Goal: Task Accomplishment & Management: Manage account settings

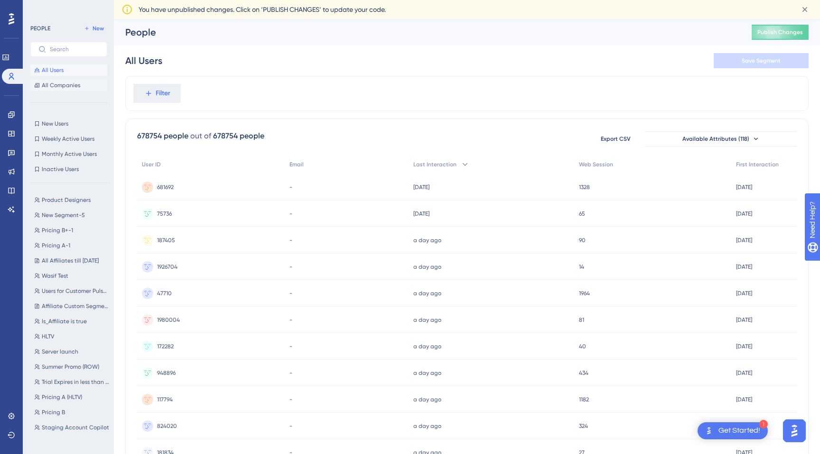
click at [58, 90] on button "All Companies" at bounding box center [68, 85] width 77 height 11
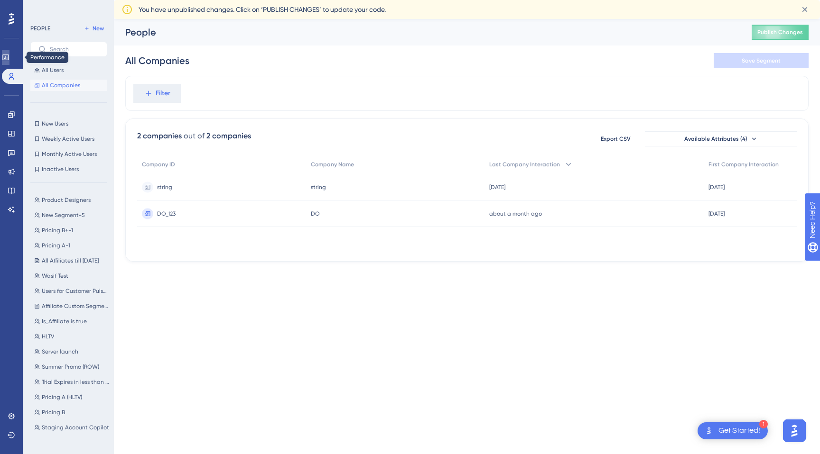
click at [9, 62] on link at bounding box center [6, 57] width 8 height 15
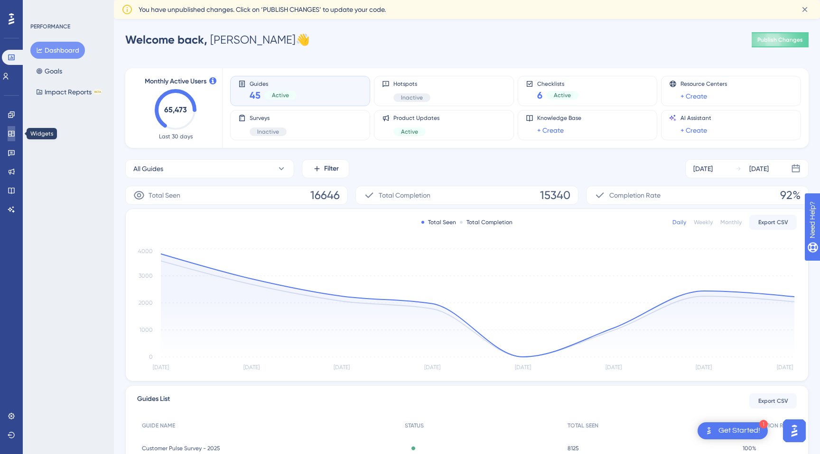
click at [11, 136] on icon at bounding box center [11, 134] width 6 height 6
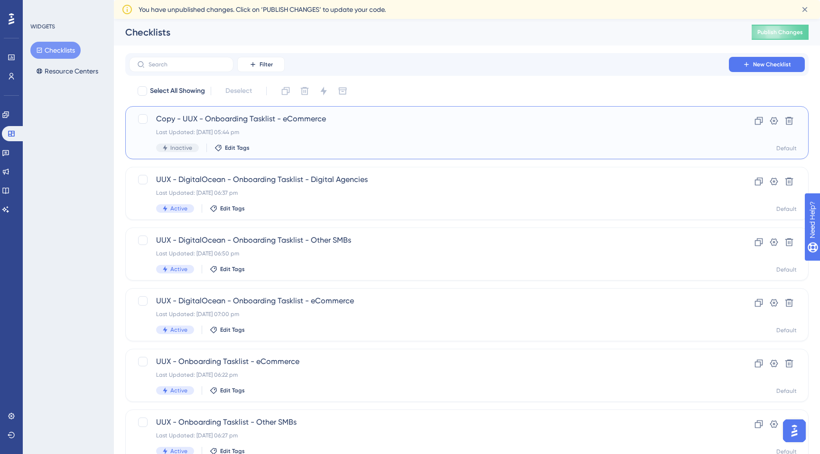
click at [237, 120] on span "Copy - UUX - Onboarding Tasklist - eCommerce" at bounding box center [429, 118] width 546 height 11
click at [215, 64] on input "text" at bounding box center [186, 64] width 77 height 7
type input "cl"
checkbox input "true"
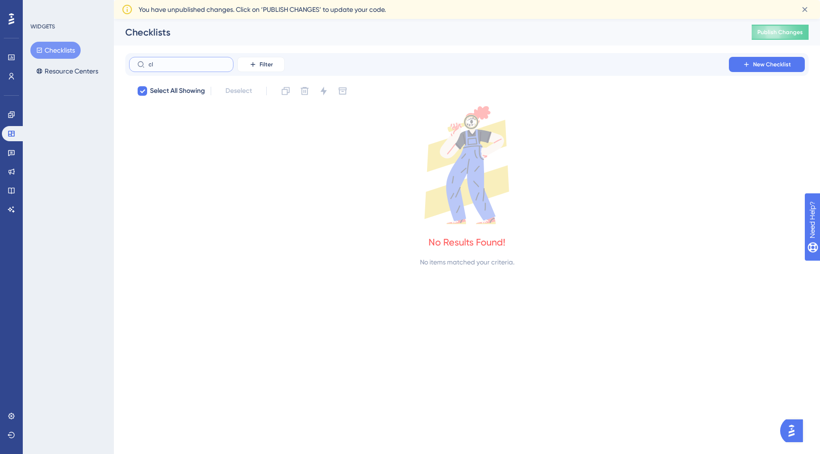
type input "c"
checkbox input "false"
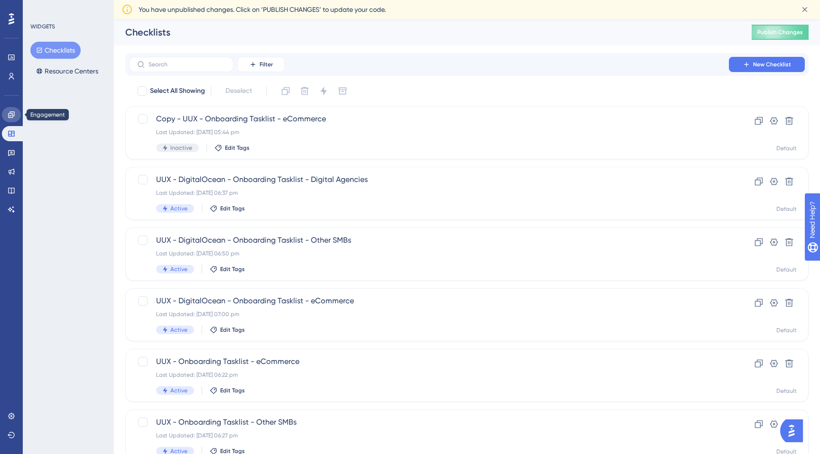
click at [12, 117] on icon at bounding box center [11, 114] width 6 height 6
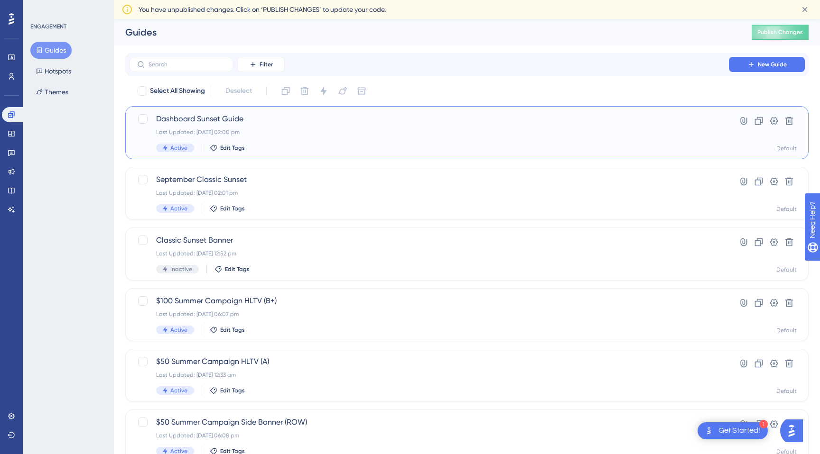
click at [188, 121] on span "Dashboard Sunset Guide" at bounding box center [429, 118] width 546 height 11
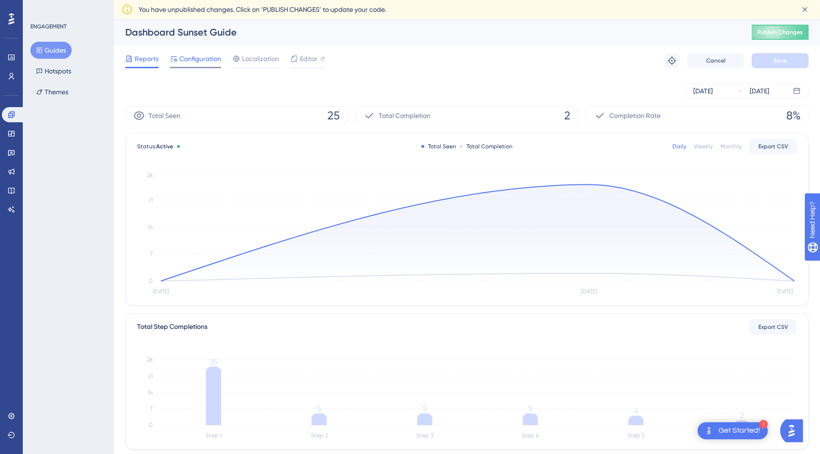
click at [189, 61] on span "Configuration" at bounding box center [200, 58] width 42 height 11
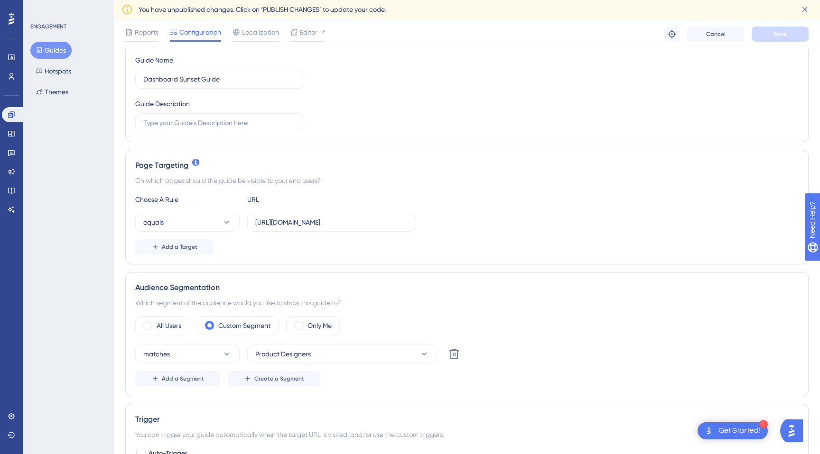
scroll to position [119, 0]
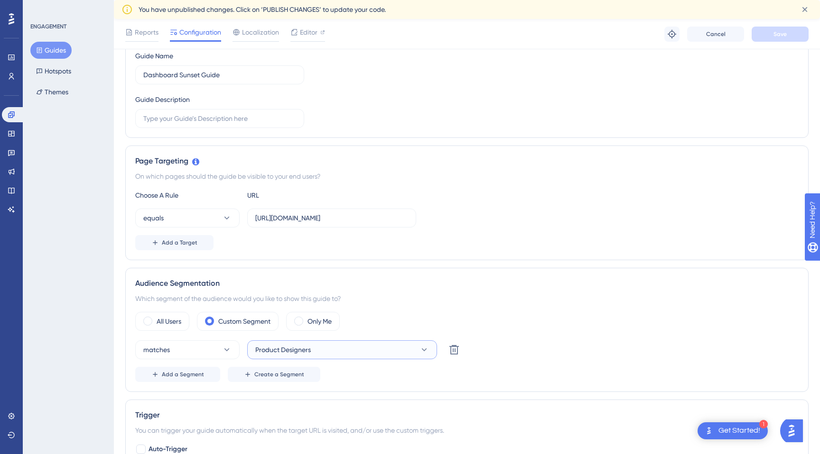
click at [391, 347] on button "Product Designers" at bounding box center [342, 350] width 190 height 19
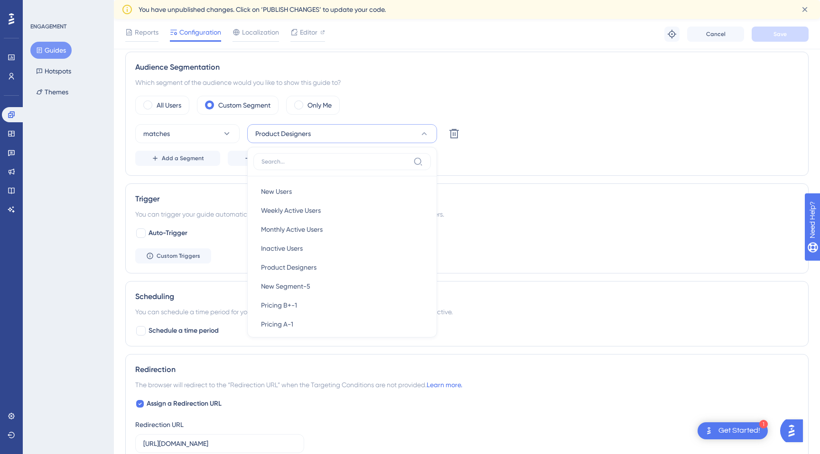
click at [525, 158] on div "Add a Segment Create a Segment" at bounding box center [466, 158] width 663 height 15
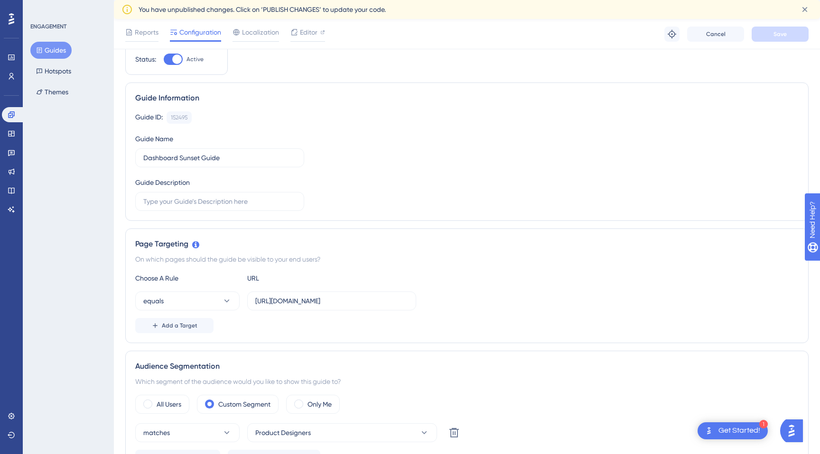
scroll to position [0, 0]
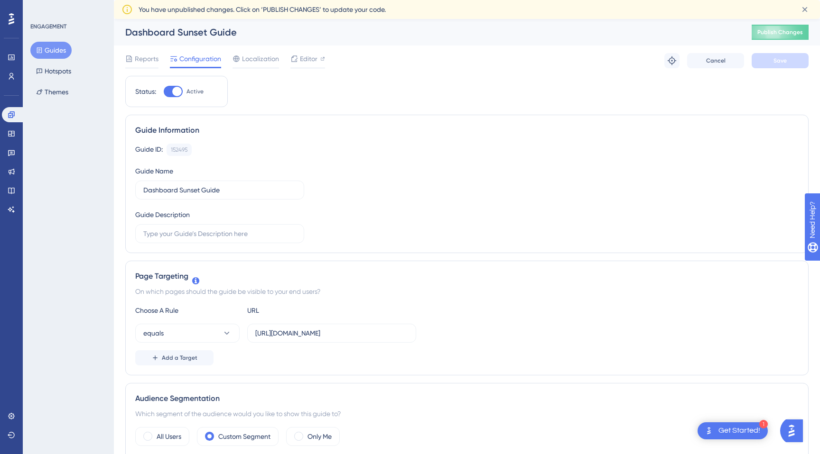
click at [57, 47] on button "Guides" at bounding box center [50, 50] width 41 height 17
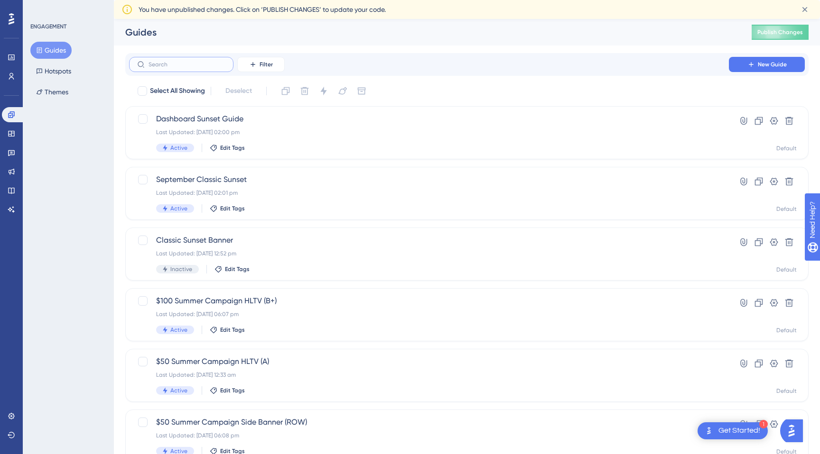
click at [196, 65] on input "text" at bounding box center [186, 64] width 77 height 7
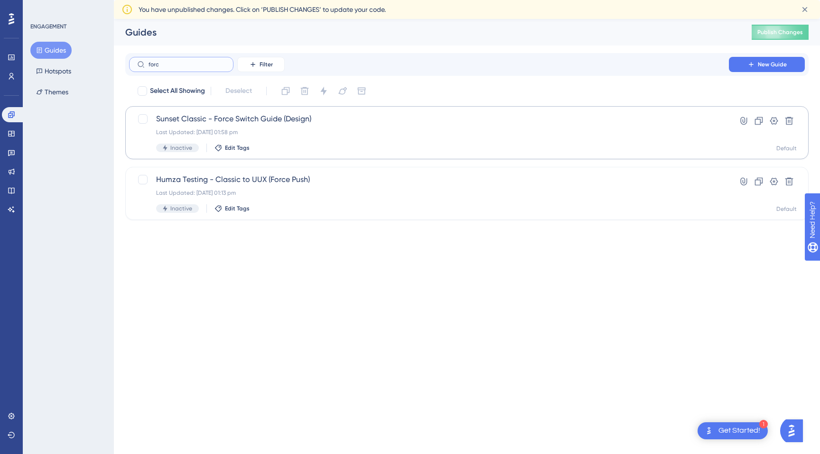
type input "forc"
click at [223, 123] on span "Sunset Classic - Force Switch Guide (Design)" at bounding box center [429, 118] width 546 height 11
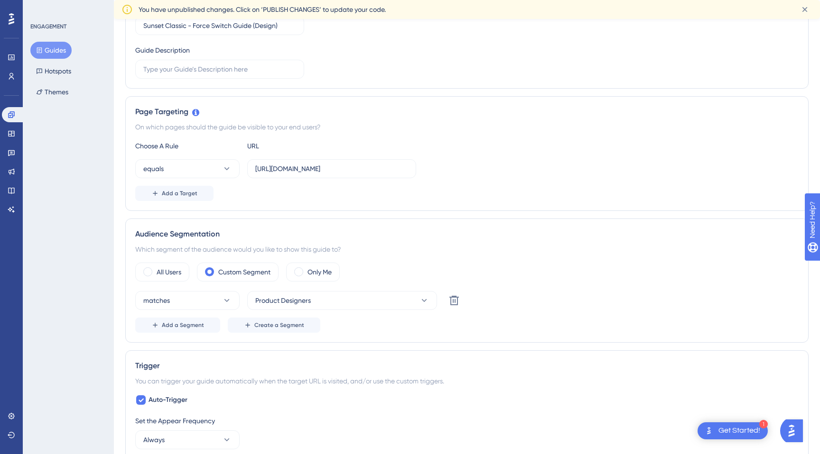
scroll to position [173, 0]
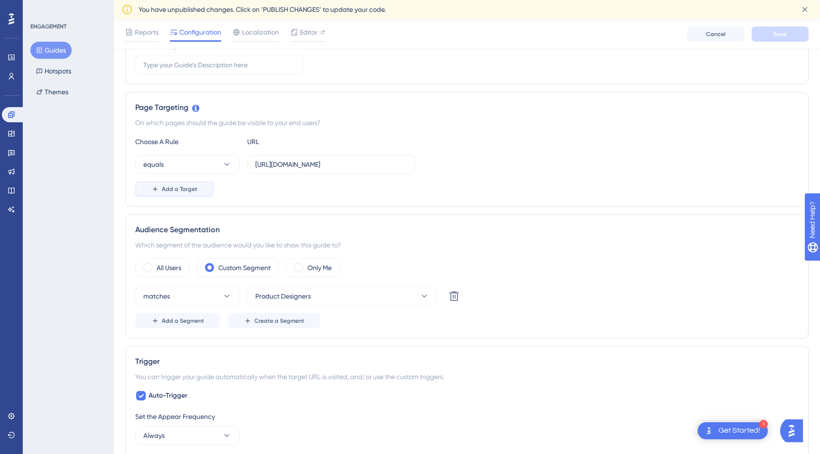
click at [181, 189] on span "Add a Target" at bounding box center [180, 189] width 36 height 8
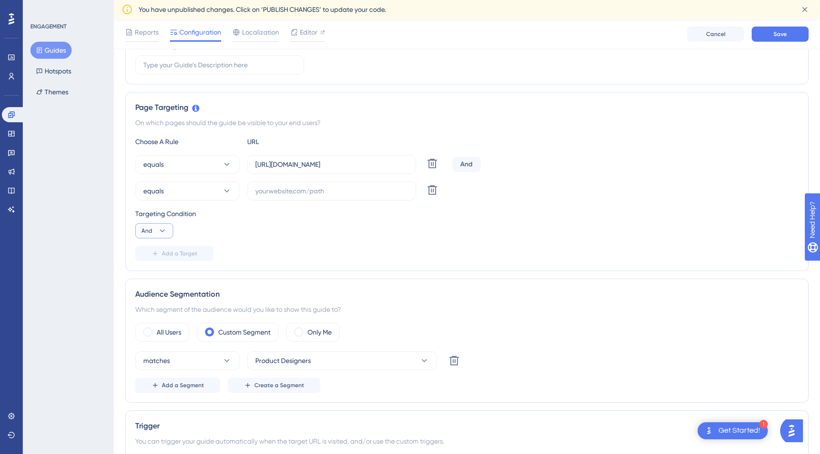
click at [140, 233] on button "And" at bounding box center [154, 230] width 38 height 15
click at [154, 278] on div "Or Or" at bounding box center [154, 277] width 18 height 19
click at [300, 195] on input "text" at bounding box center [331, 191] width 153 height 10
paste input "152495"
click at [292, 190] on input "152495" at bounding box center [331, 191] width 153 height 10
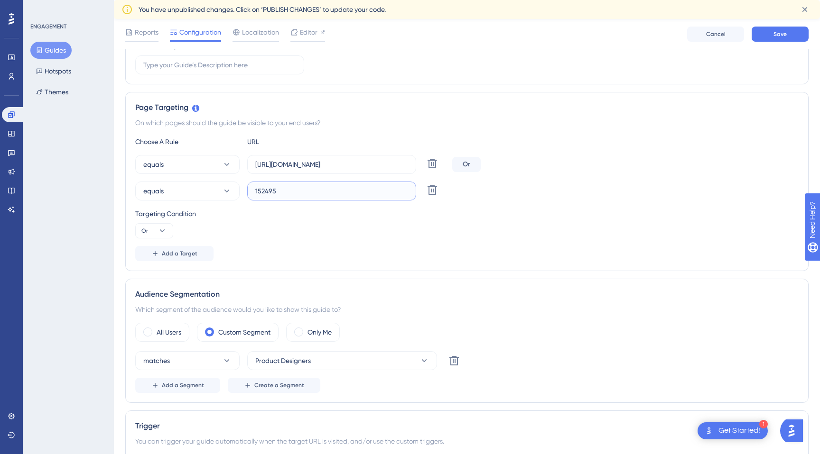
click at [292, 190] on input "152495" at bounding box center [331, 191] width 153 height 10
paste input "[URL]"
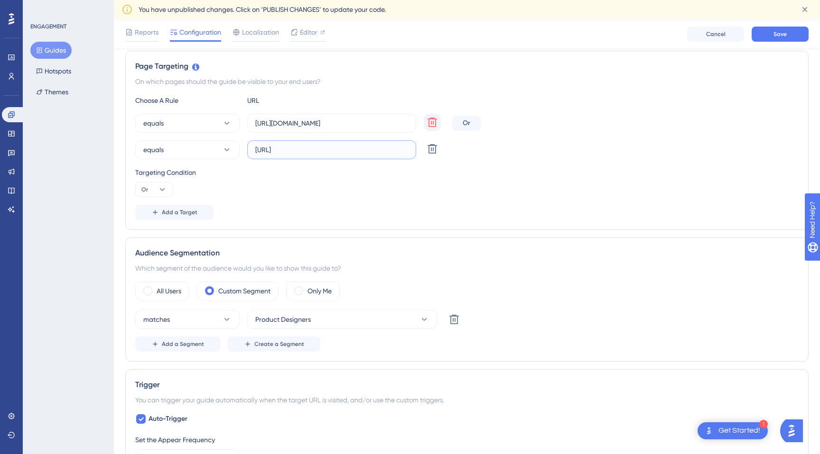
scroll to position [220, 0]
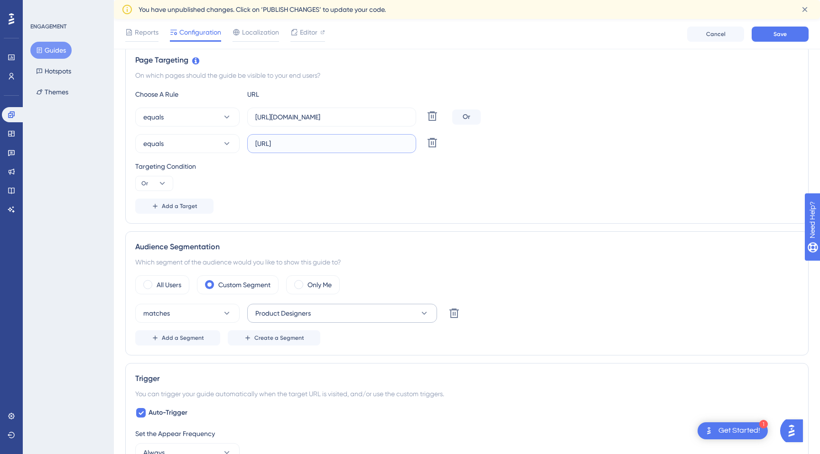
type input "[URL]"
click at [318, 314] on button "Product Designers" at bounding box center [342, 313] width 190 height 19
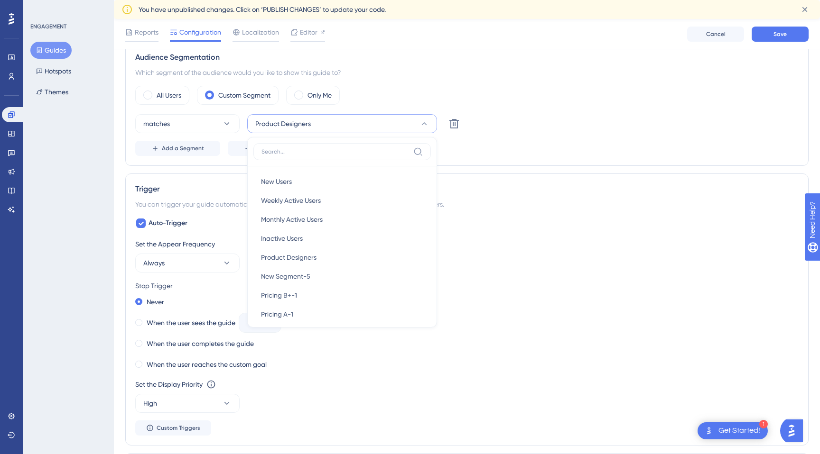
click at [601, 149] on div "Add a Segment Create a Segment" at bounding box center [466, 148] width 663 height 15
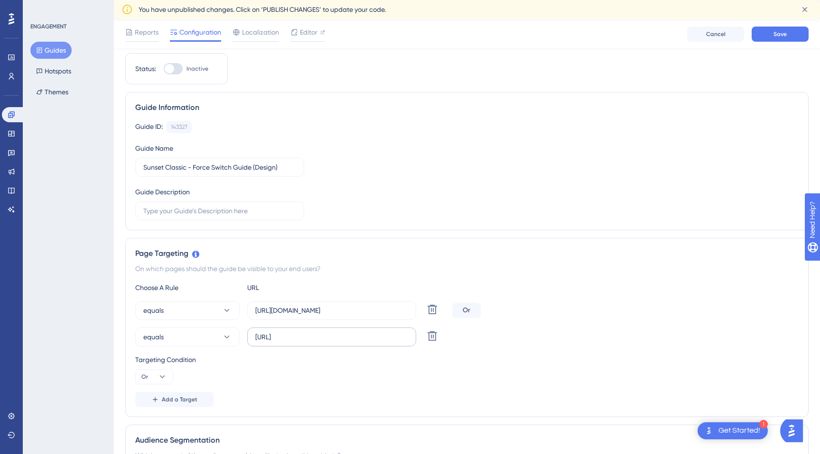
scroll to position [0, 0]
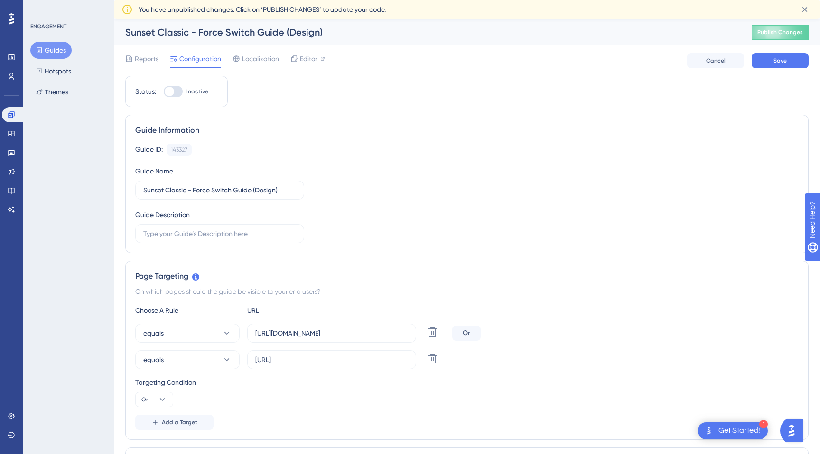
click at [77, 49] on div "Guides Hotspots Themes" at bounding box center [68, 71] width 77 height 59
click at [64, 49] on button "Guides" at bounding box center [50, 50] width 41 height 17
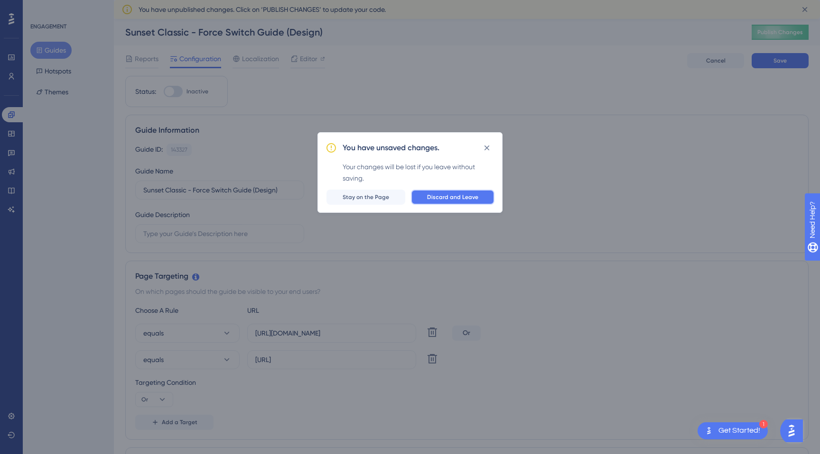
click at [438, 196] on span "Discard and Leave" at bounding box center [452, 198] width 51 height 8
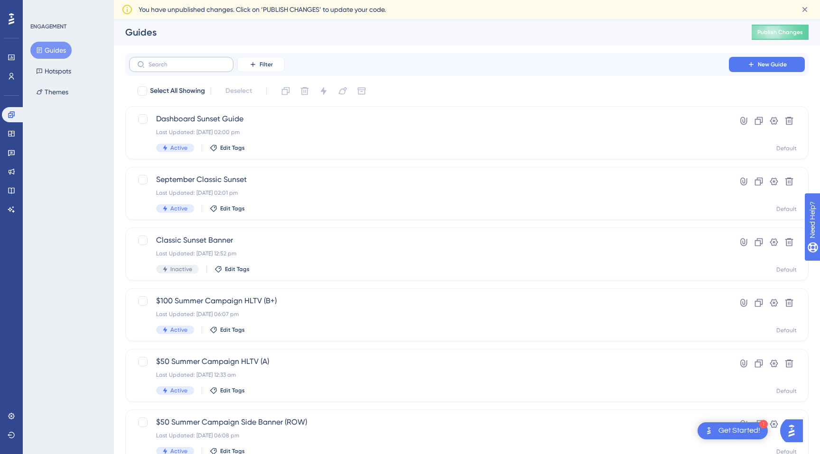
click at [219, 70] on label at bounding box center [181, 64] width 104 height 15
click at [219, 68] on input "text" at bounding box center [186, 64] width 77 height 7
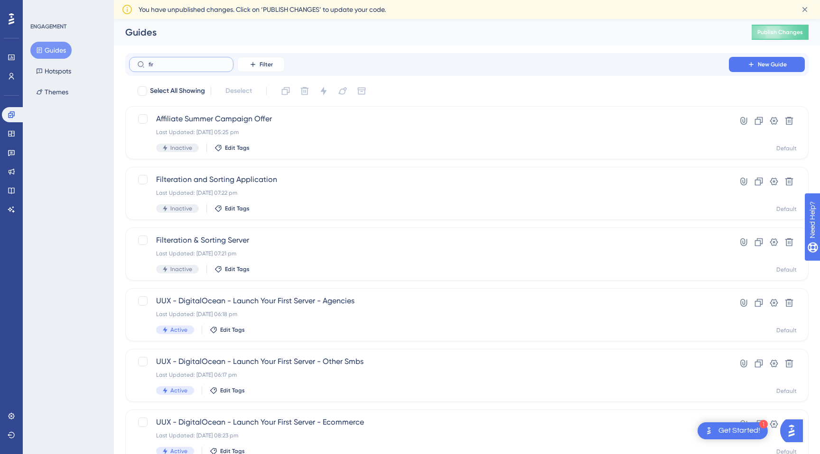
type input "firc"
checkbox input "true"
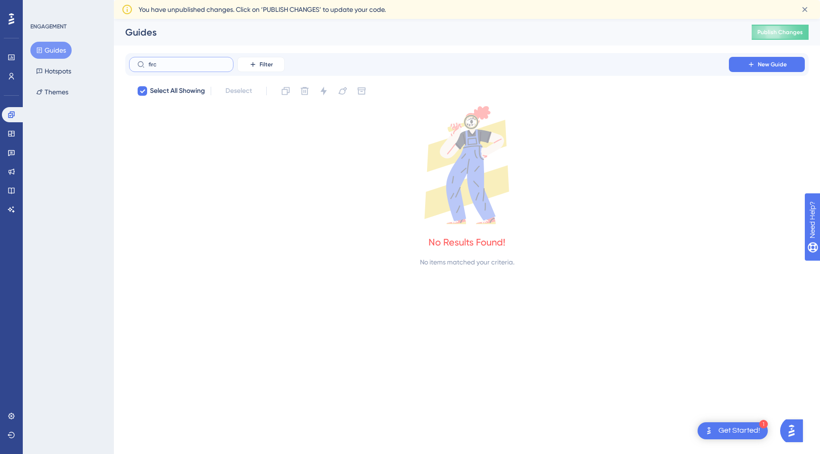
type input "fir"
checkbox input "false"
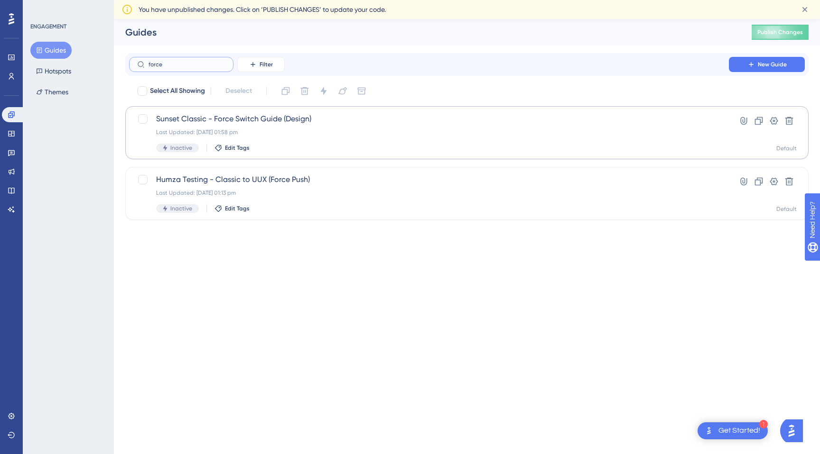
type input "force"
click at [277, 130] on div "Last Updated: [DATE] 01:58 pm" at bounding box center [429, 133] width 546 height 8
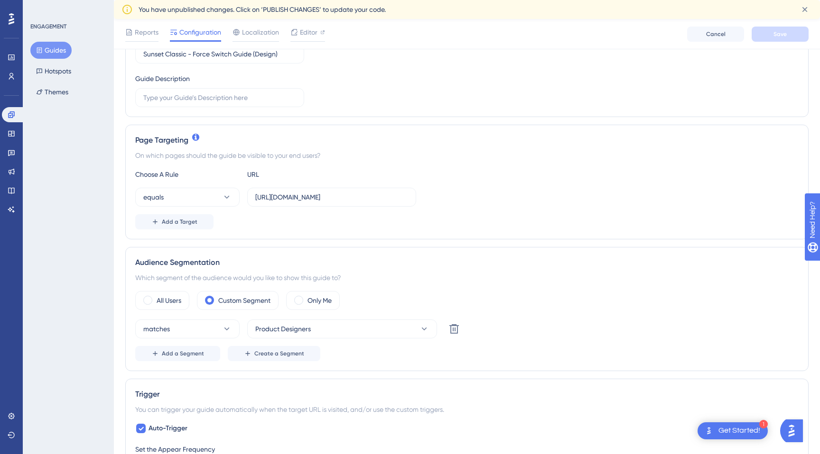
scroll to position [143, 0]
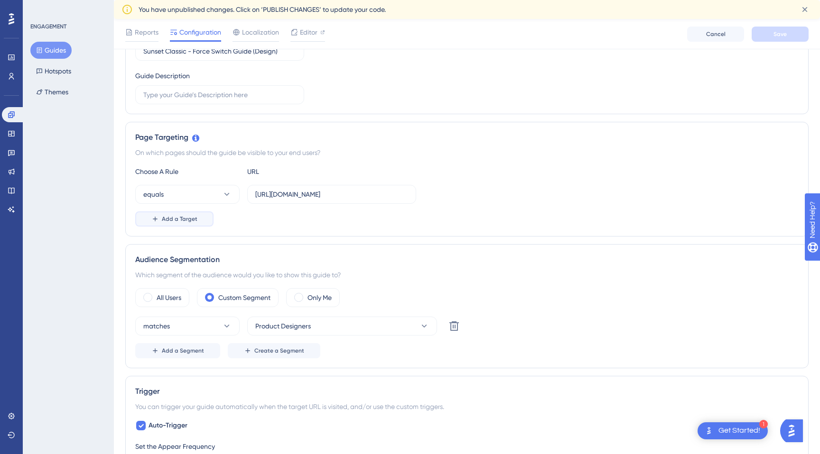
click at [185, 223] on button "Add a Target" at bounding box center [174, 219] width 78 height 15
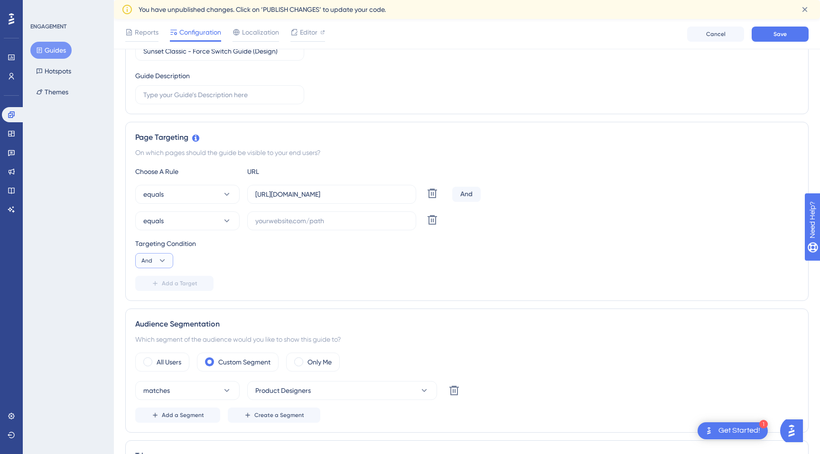
click at [148, 264] on span "And" at bounding box center [146, 261] width 11 height 8
click at [151, 308] on span "Or" at bounding box center [149, 306] width 8 height 11
click at [333, 219] on input "text" at bounding box center [331, 221] width 153 height 10
paste input "userGuiding"
click at [322, 217] on input "userGuiding" at bounding box center [331, 221] width 153 height 10
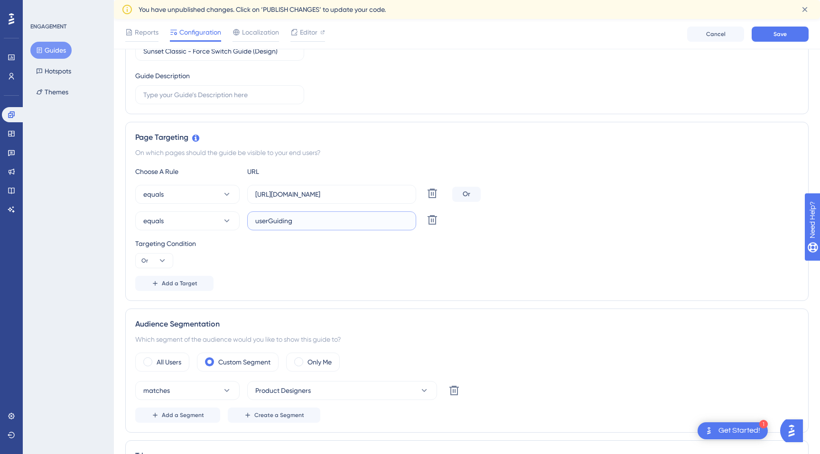
click at [322, 217] on input "userGuiding" at bounding box center [331, 221] width 153 height 10
paste input "[URL]"
type input "[URL]"
click at [770, 36] on button "Save" at bounding box center [779, 34] width 57 height 15
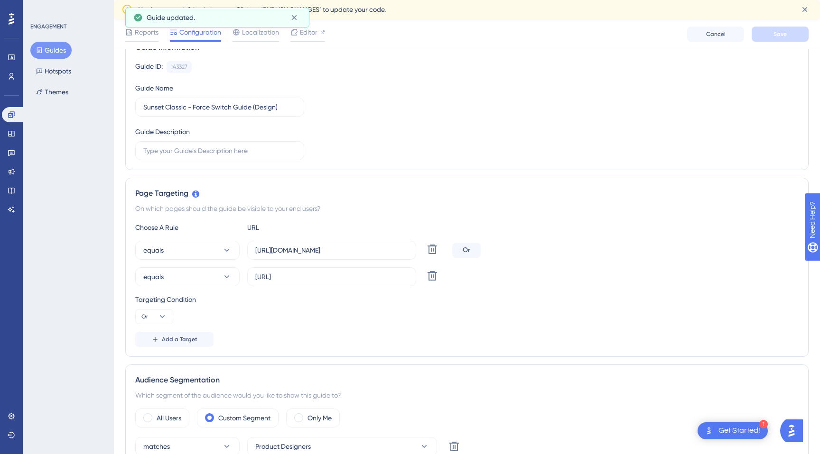
scroll to position [0, 0]
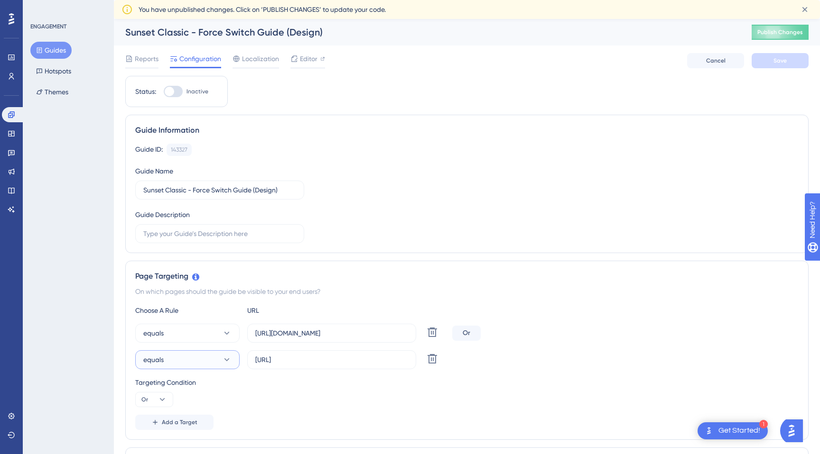
click at [192, 365] on button "equals" at bounding box center [187, 360] width 104 height 19
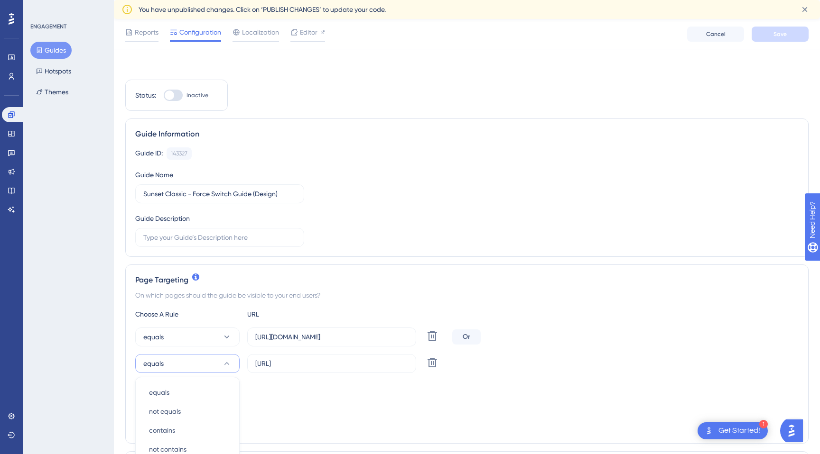
scroll to position [223, 0]
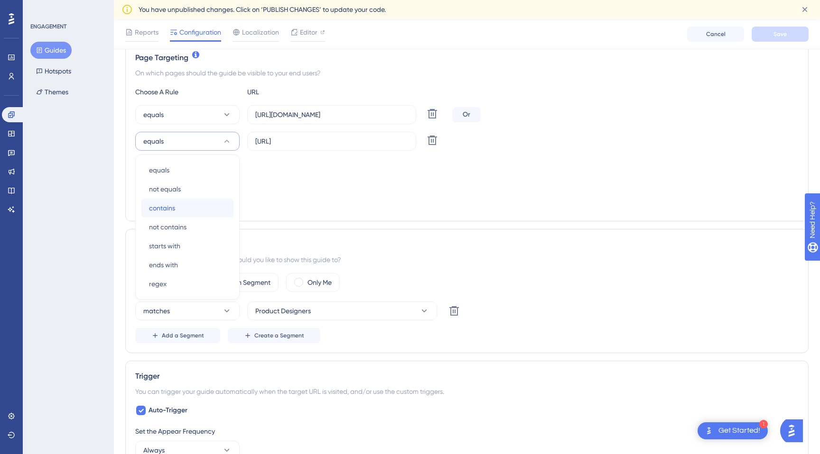
click at [185, 202] on div "contains contains" at bounding box center [187, 208] width 77 height 19
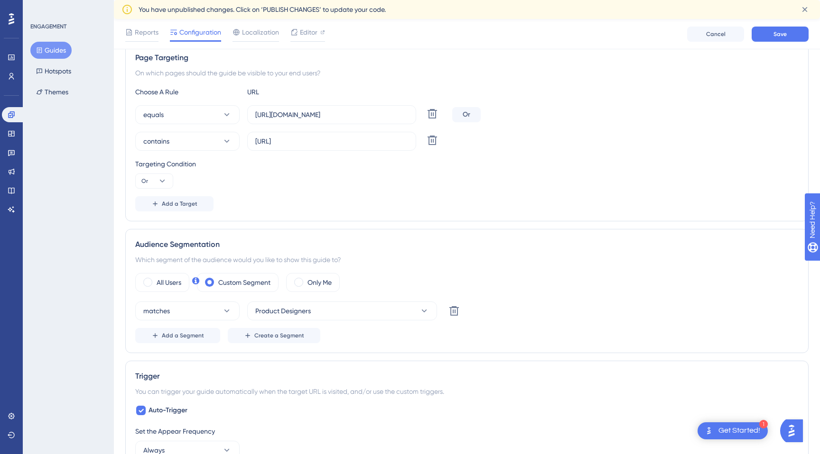
scroll to position [0, 0]
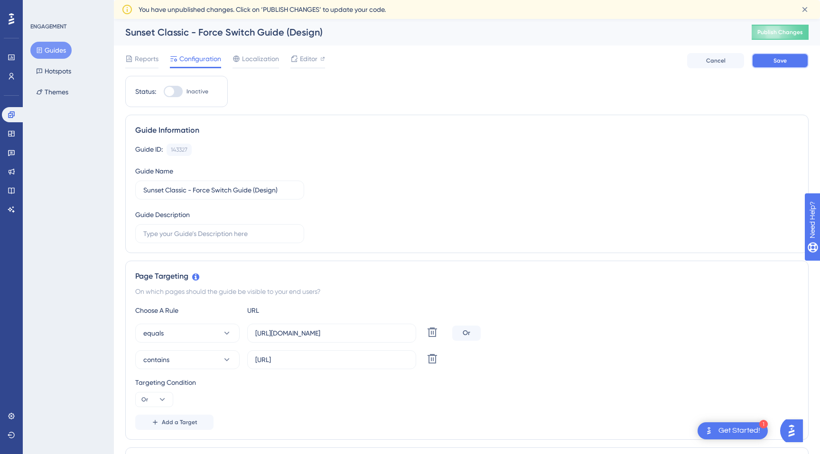
click at [788, 60] on button "Save" at bounding box center [779, 60] width 57 height 15
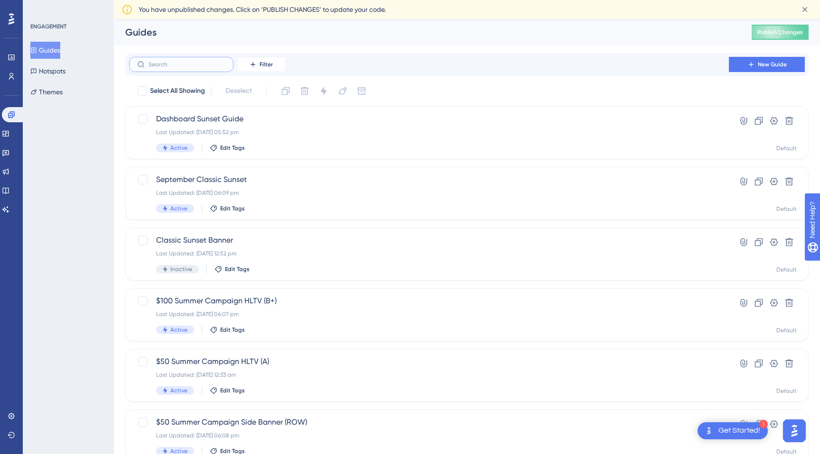
click at [164, 64] on input "text" at bounding box center [186, 64] width 77 height 7
click at [190, 61] on input "text" at bounding box center [186, 64] width 77 height 7
type input "sunset"
click at [223, 122] on span "Dashboard Sunset Guide" at bounding box center [429, 118] width 546 height 11
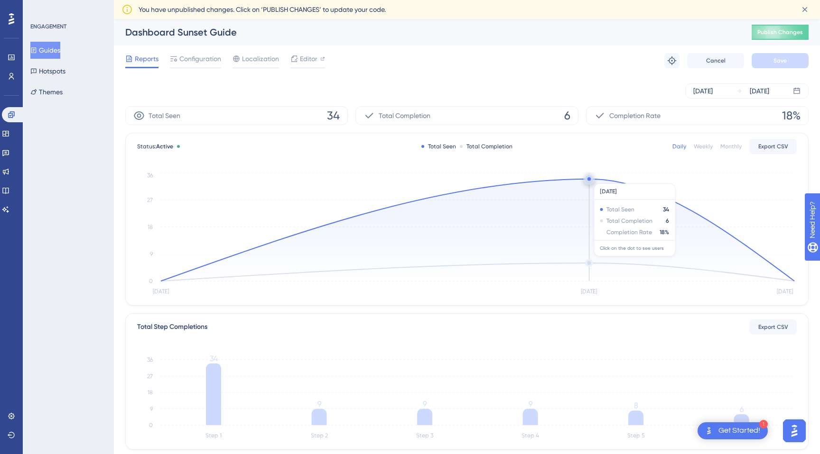
click at [589, 179] on circle at bounding box center [588, 178] width 3 height 3
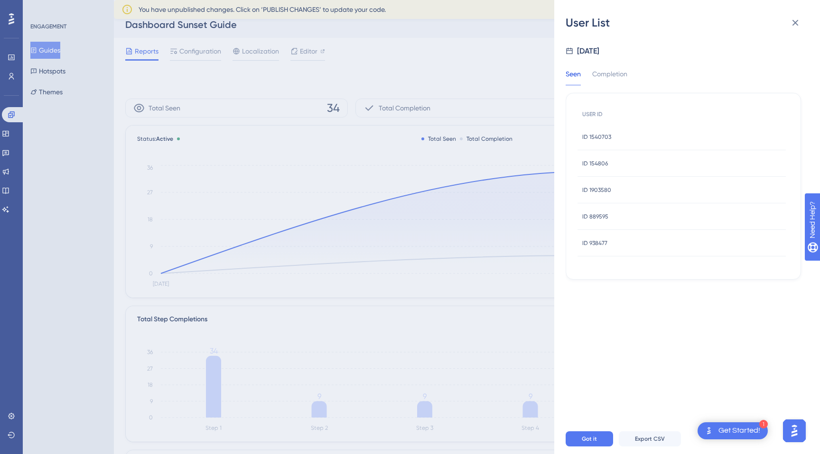
scroll to position [12, 0]
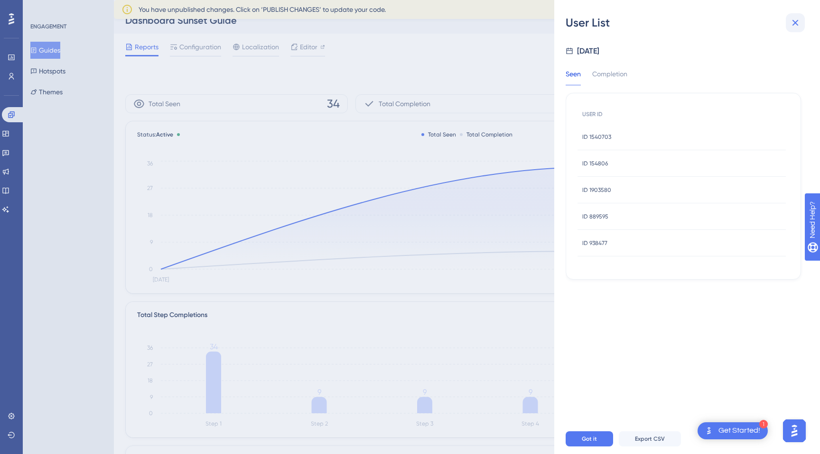
click at [797, 25] on icon at bounding box center [795, 23] width 6 height 6
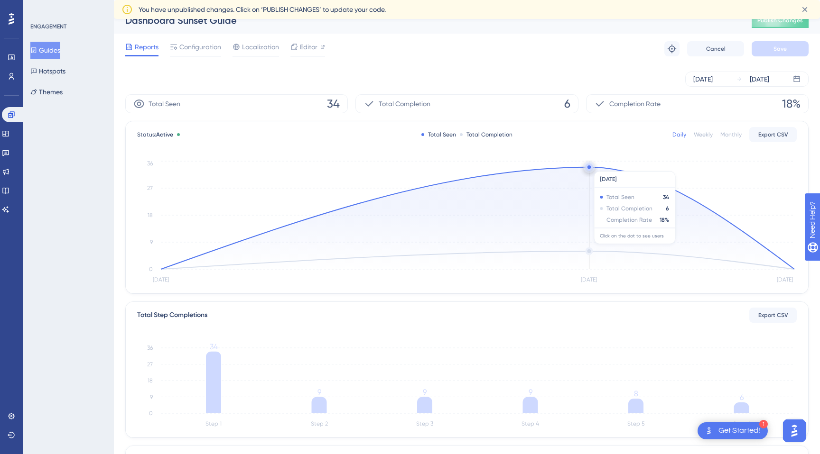
click at [588, 167] on circle at bounding box center [588, 167] width 3 height 3
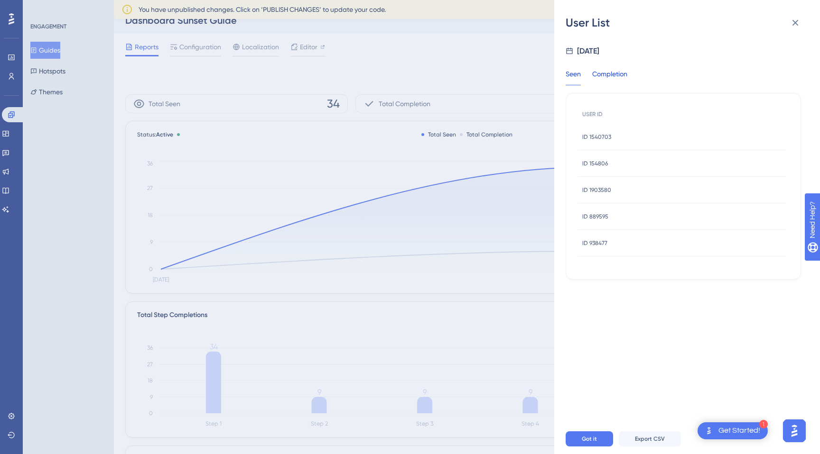
click at [613, 72] on div "Completion" at bounding box center [609, 76] width 35 height 17
click at [577, 73] on div "Seen" at bounding box center [573, 76] width 15 height 17
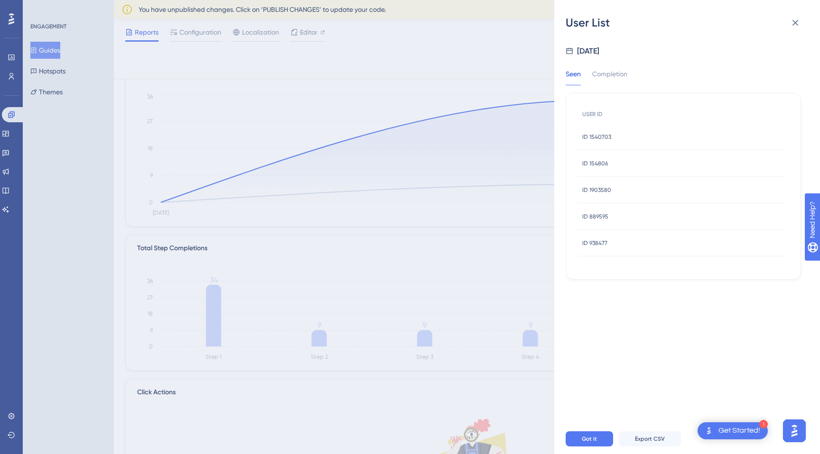
scroll to position [76, 0]
click at [797, 23] on icon at bounding box center [794, 22] width 11 height 11
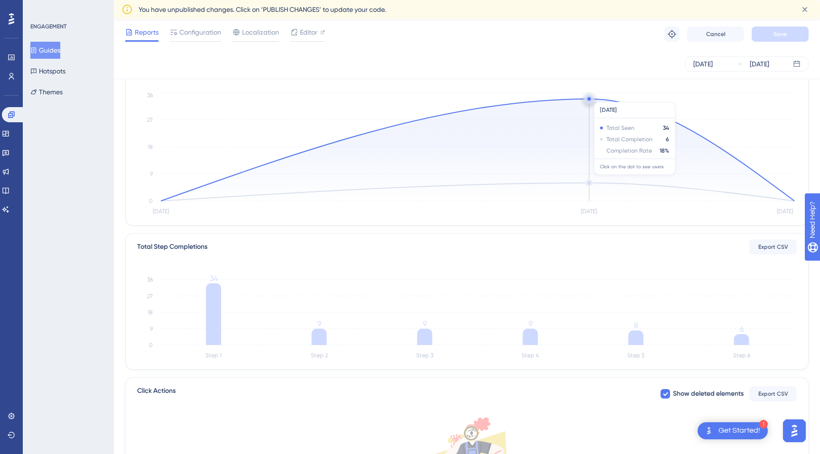
click at [590, 97] on circle at bounding box center [589, 99] width 8 height 8
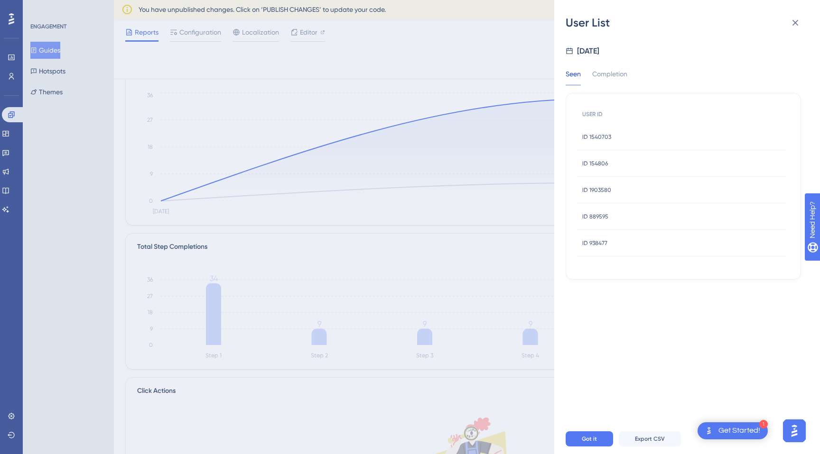
click at [621, 240] on div "ID 938477 ID 938477" at bounding box center [681, 243] width 208 height 27
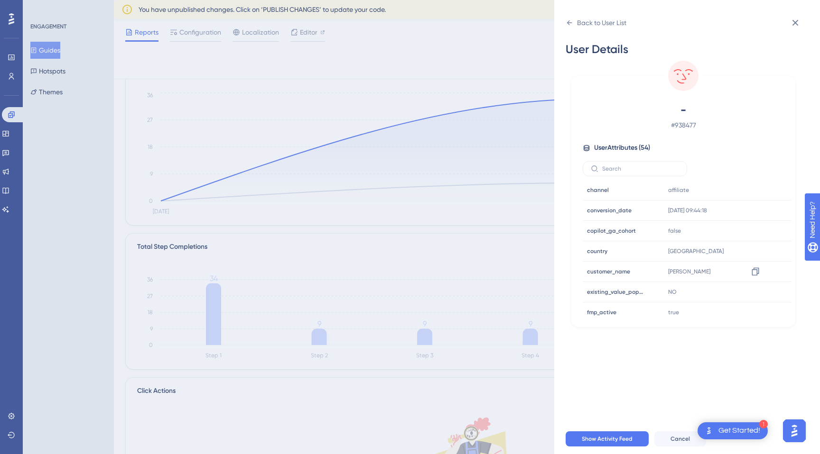
scroll to position [0, 0]
click at [567, 22] on icon at bounding box center [569, 22] width 5 height 5
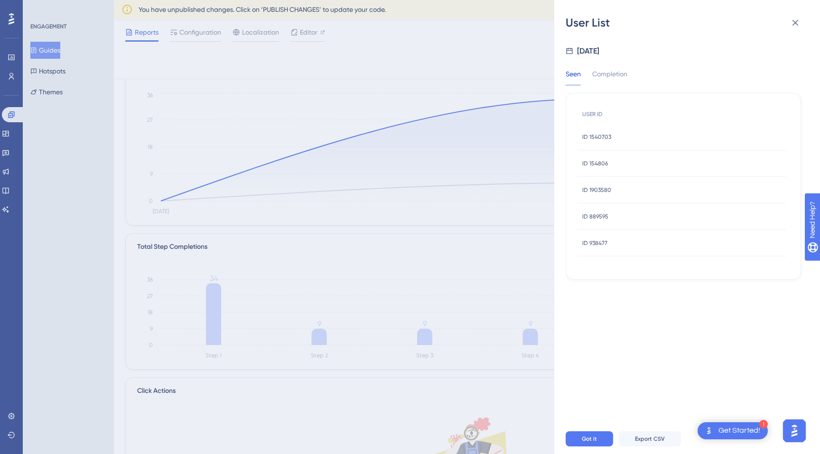
click at [607, 136] on span "ID 1540703" at bounding box center [596, 137] width 29 height 8
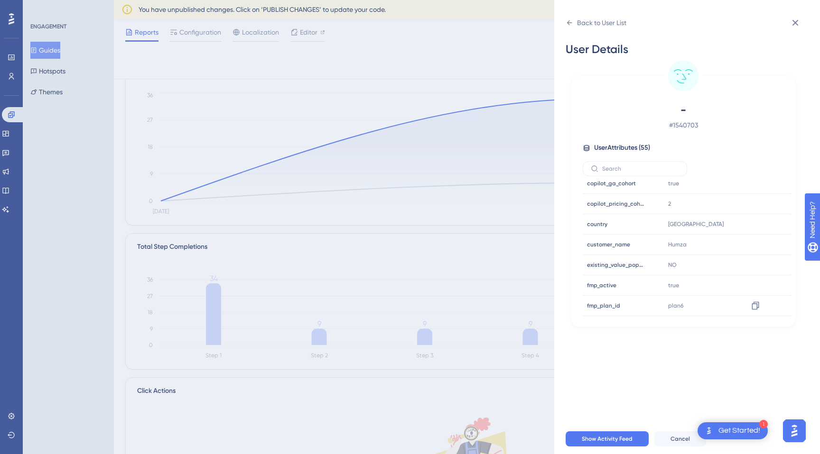
scroll to position [436, 0]
click at [565, 24] on div "Back to User List User Details - # 1540703 User Attributes ( 55 ) Email Email -…" at bounding box center [687, 227] width 266 height 454
click at [575, 20] on div "Back to User List" at bounding box center [596, 22] width 61 height 15
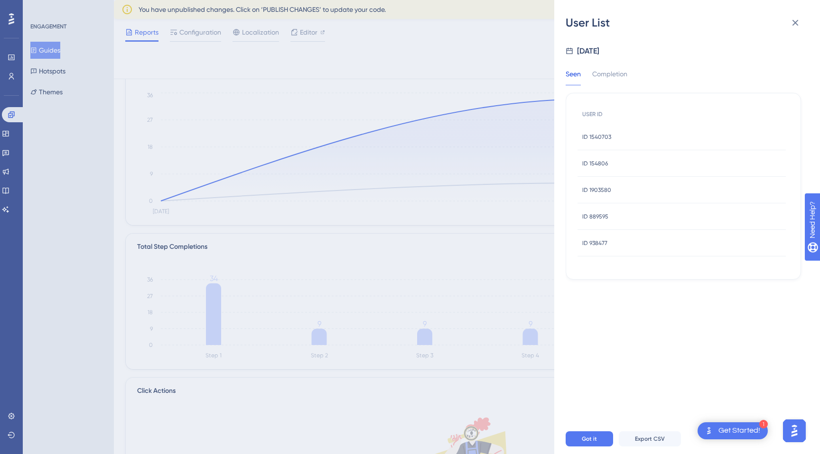
click at [603, 241] on span "ID 938477" at bounding box center [594, 244] width 25 height 8
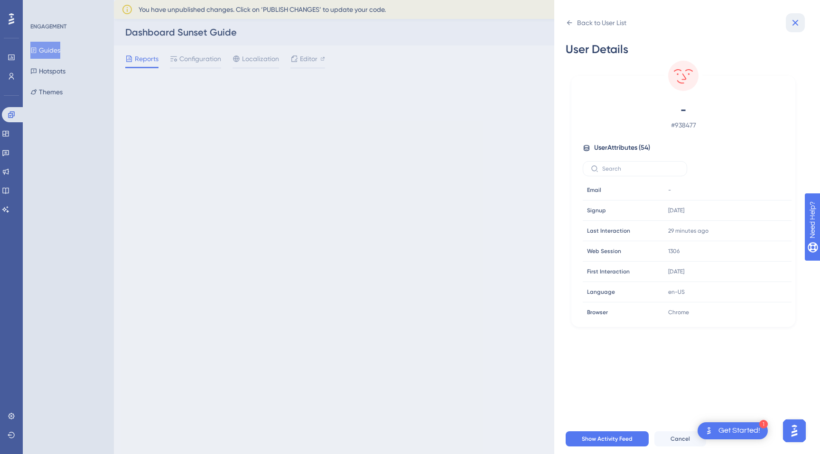
scroll to position [0, 0]
click at [792, 19] on icon at bounding box center [794, 22] width 11 height 11
